Goal: Task Accomplishment & Management: Manage account settings

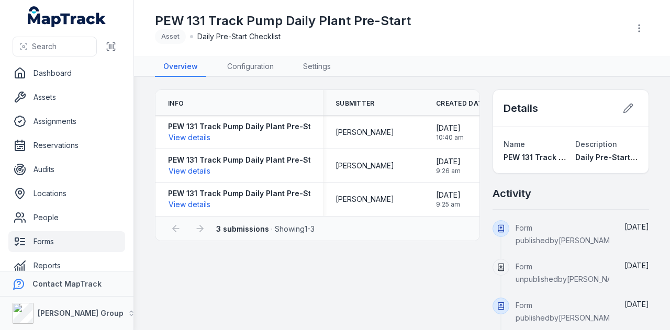
scroll to position [13, 0]
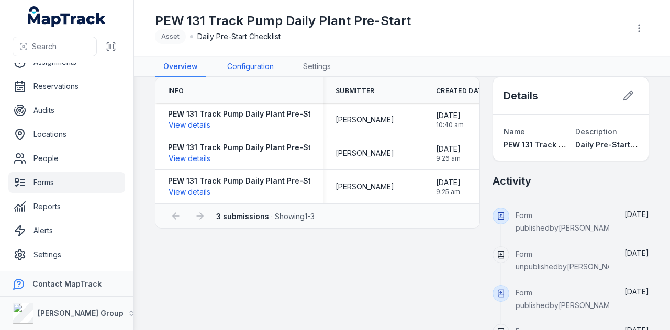
click at [256, 65] on link "Configuration" at bounding box center [250, 67] width 63 height 20
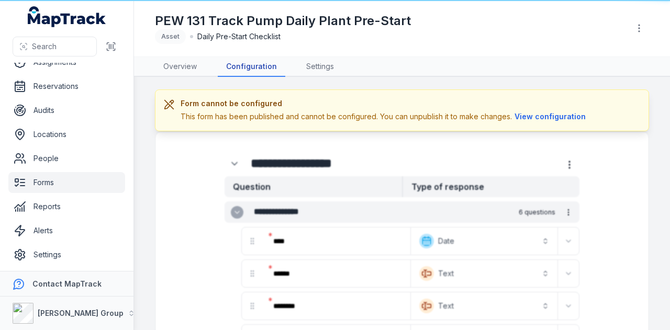
scroll to position [52, 0]
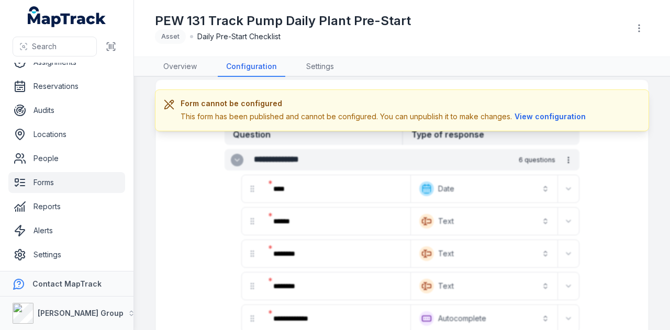
click at [66, 183] on link "Forms" at bounding box center [66, 182] width 117 height 21
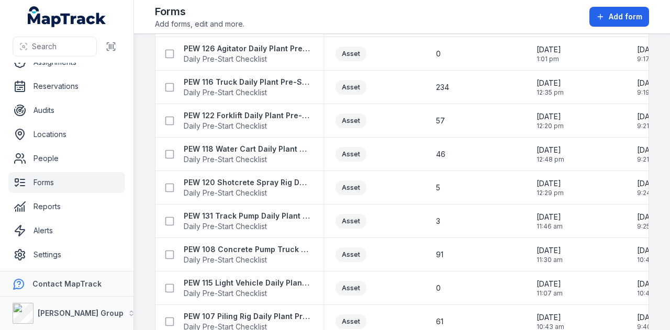
scroll to position [889, 0]
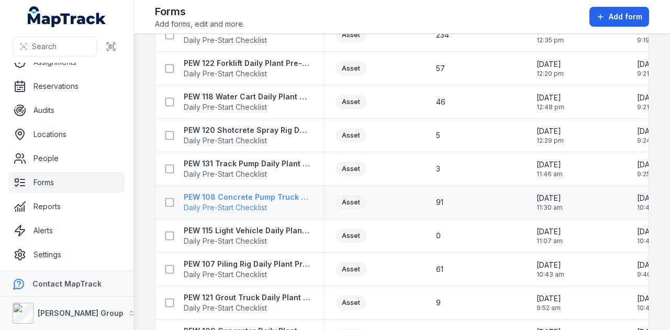
click at [289, 198] on strong "PEW 108 Concrete Pump Truck Daily Plant Pre-Start Checklist" at bounding box center [247, 197] width 127 height 10
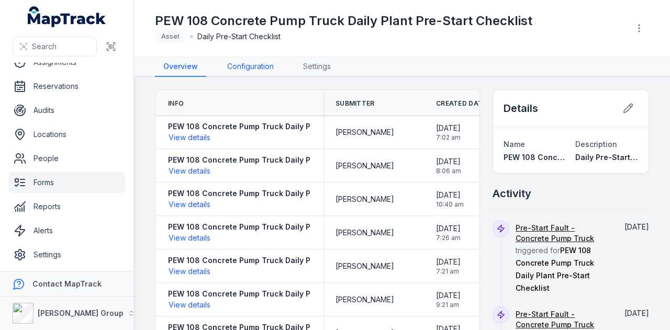
click at [260, 74] on link "Configuration" at bounding box center [250, 67] width 63 height 20
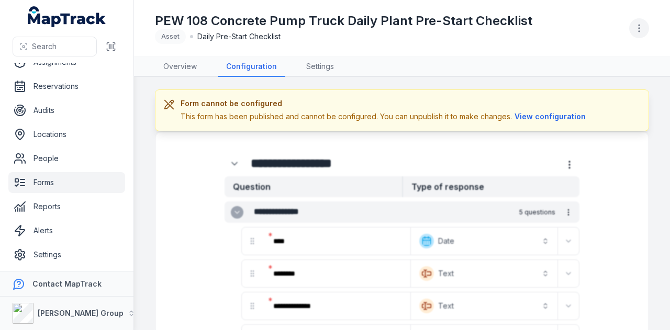
click at [638, 32] on icon "button" at bounding box center [639, 28] width 10 height 10
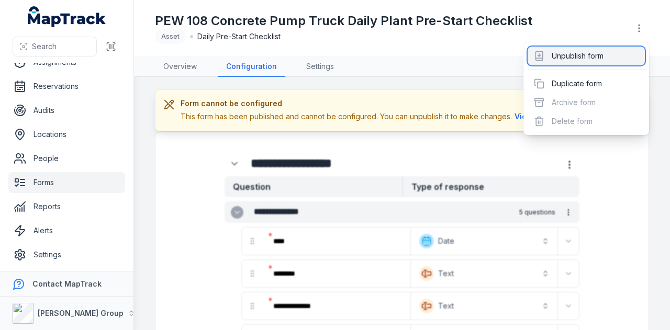
click at [630, 61] on div "Unpublish form" at bounding box center [585, 56] width 117 height 19
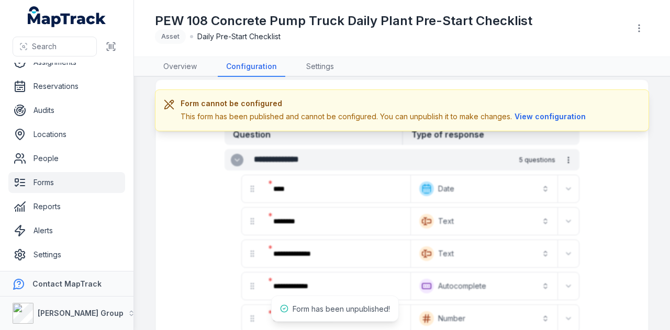
scroll to position [105, 0]
